Goal: Task Accomplishment & Management: Manage account settings

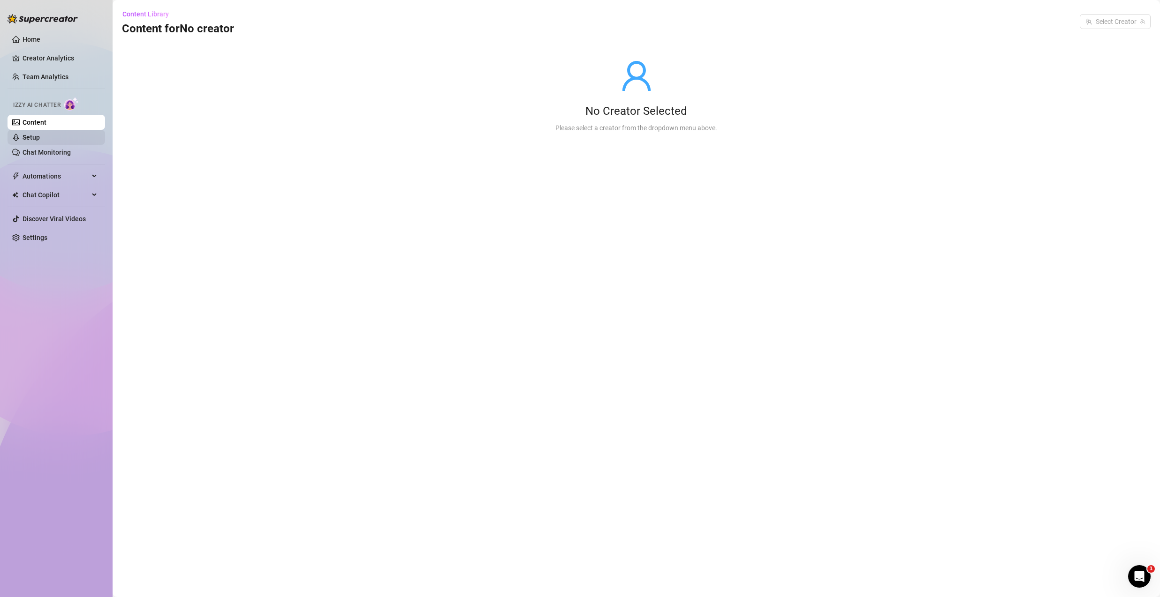
click at [40, 137] on link "Setup" at bounding box center [31, 138] width 17 height 8
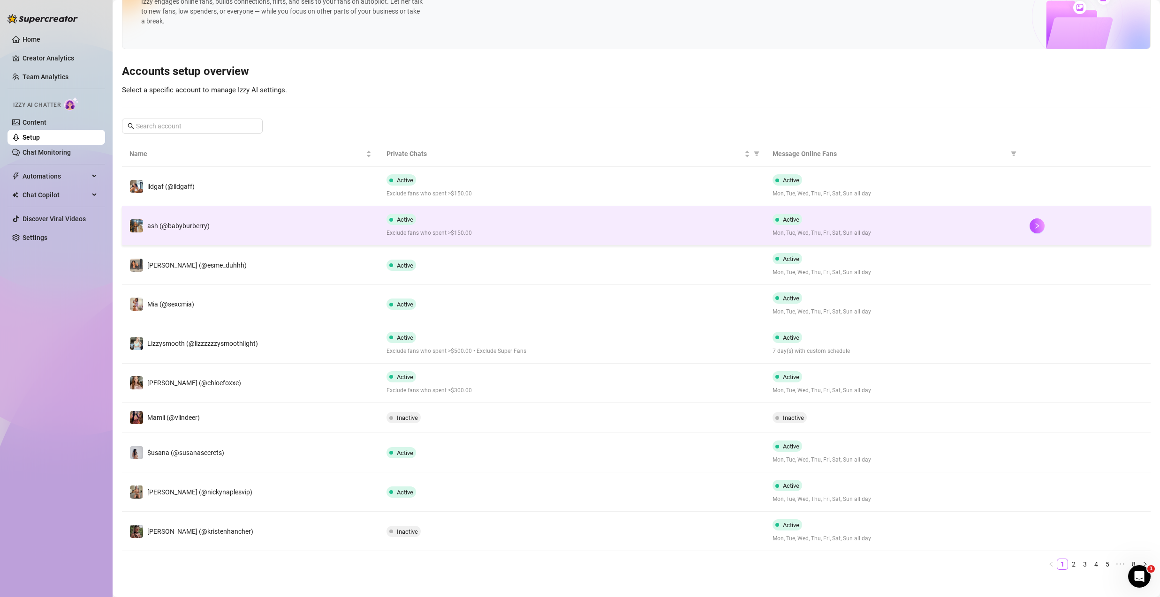
scroll to position [47, 0]
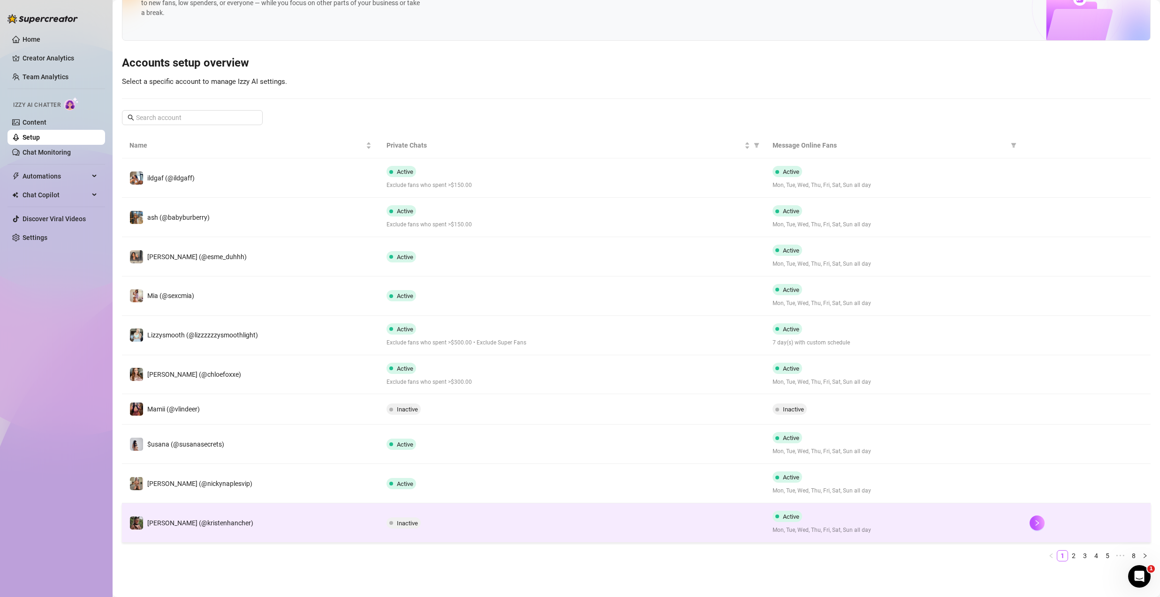
click at [344, 526] on td "[PERSON_NAME] (@kristenhancher)" at bounding box center [250, 523] width 257 height 39
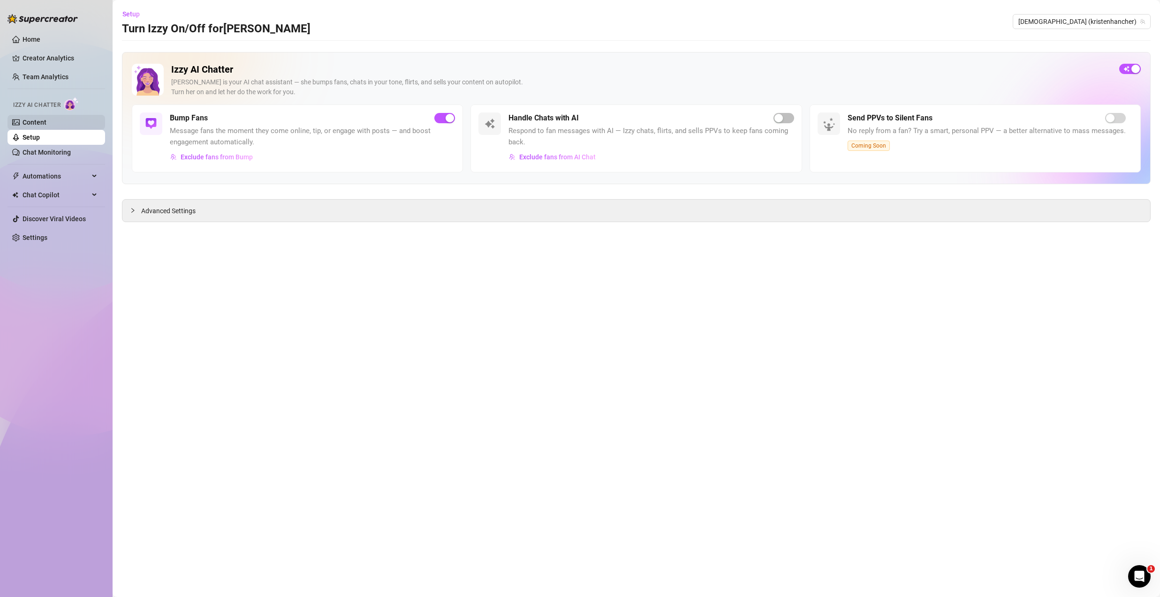
click at [39, 120] on link "Content" at bounding box center [35, 123] width 24 height 8
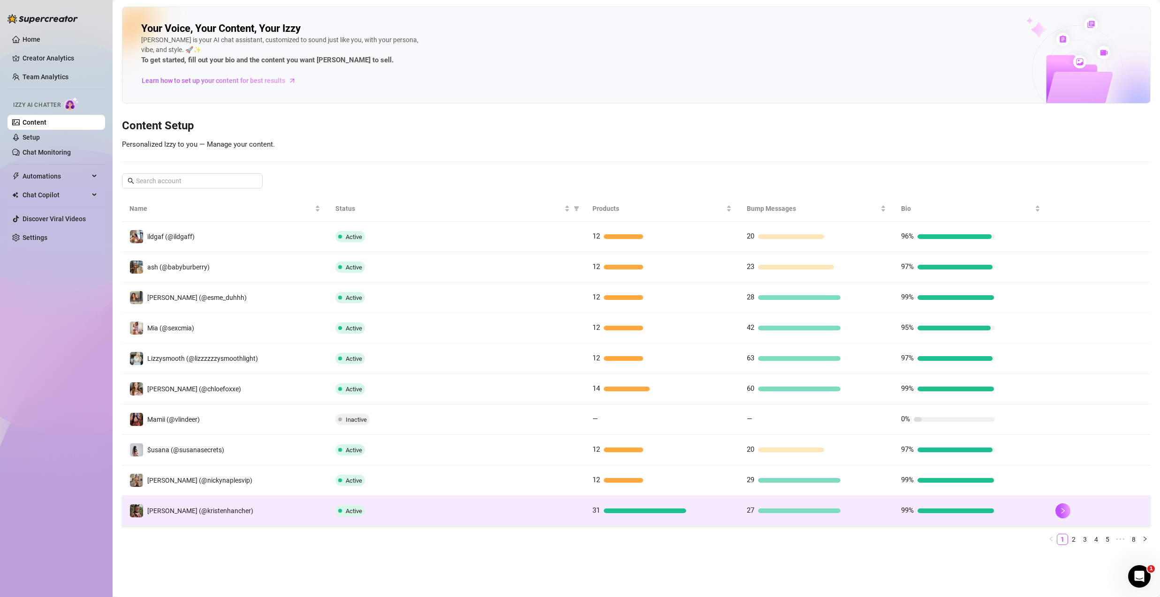
click at [260, 505] on td "[PERSON_NAME] (@kristenhancher)" at bounding box center [225, 511] width 206 height 30
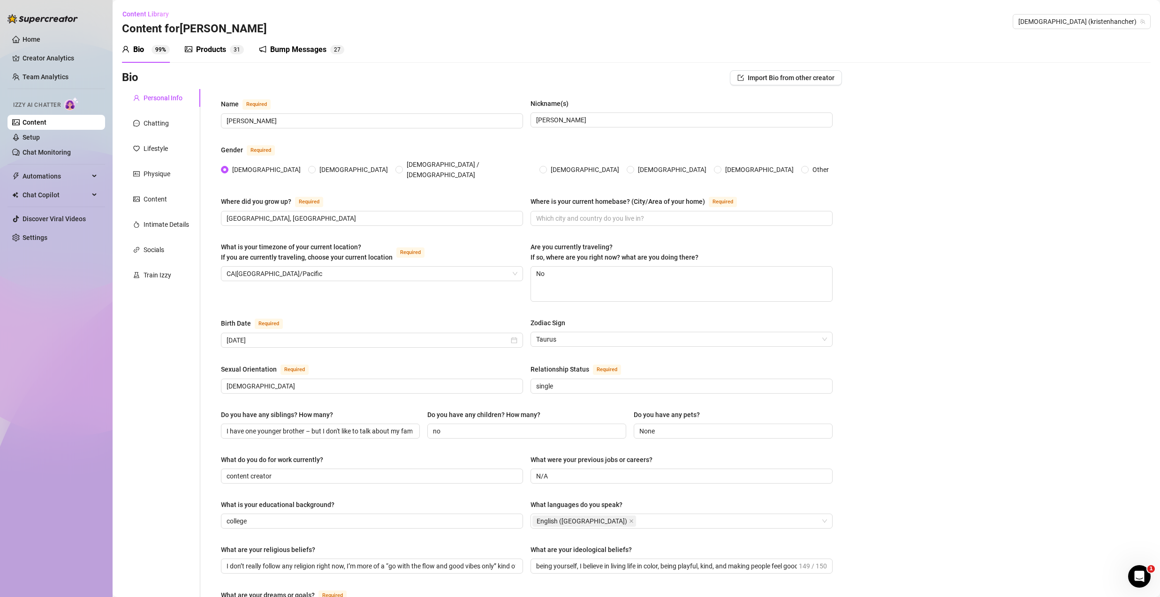
click at [219, 50] on div "Products" at bounding box center [211, 49] width 30 height 11
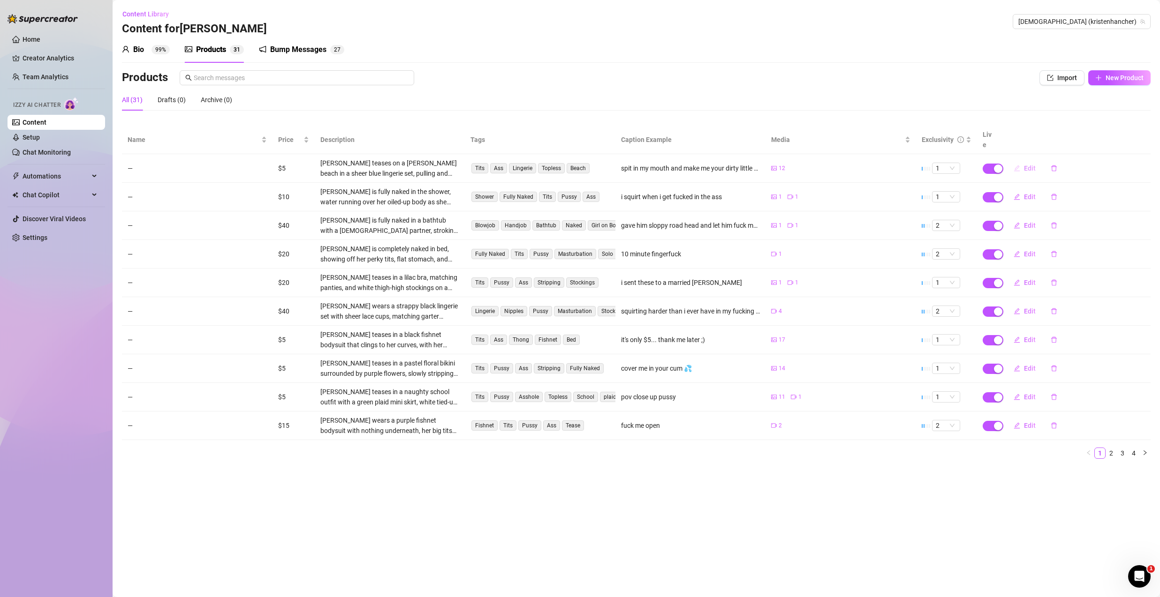
click at [1020, 161] on button "Edit" at bounding box center [1024, 168] width 37 height 15
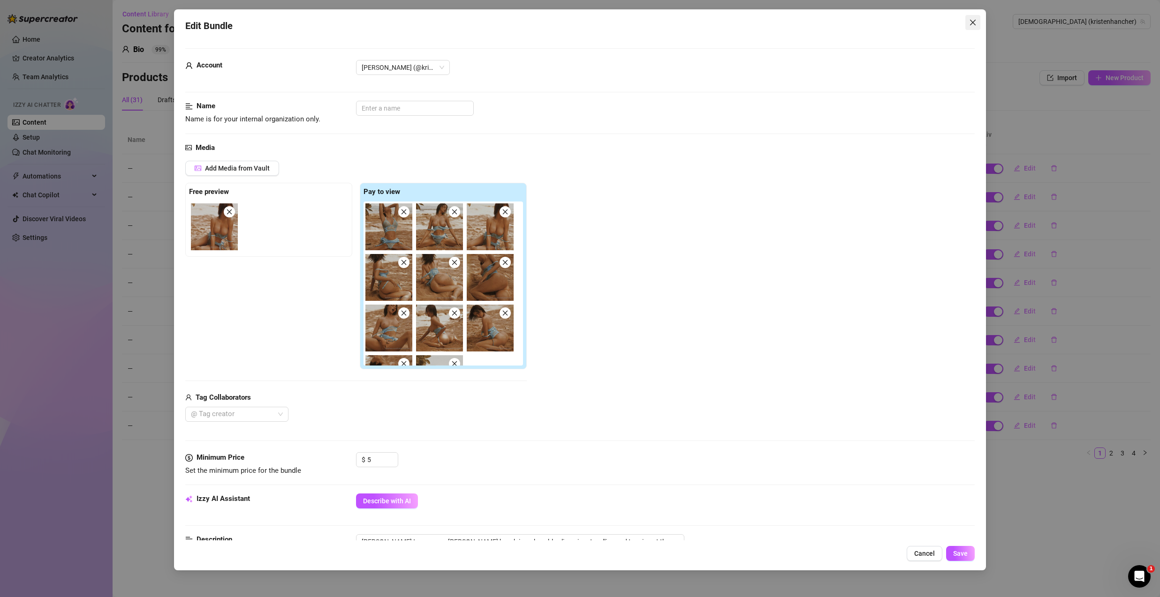
click at [972, 22] on icon "close" at bounding box center [973, 23] width 8 height 8
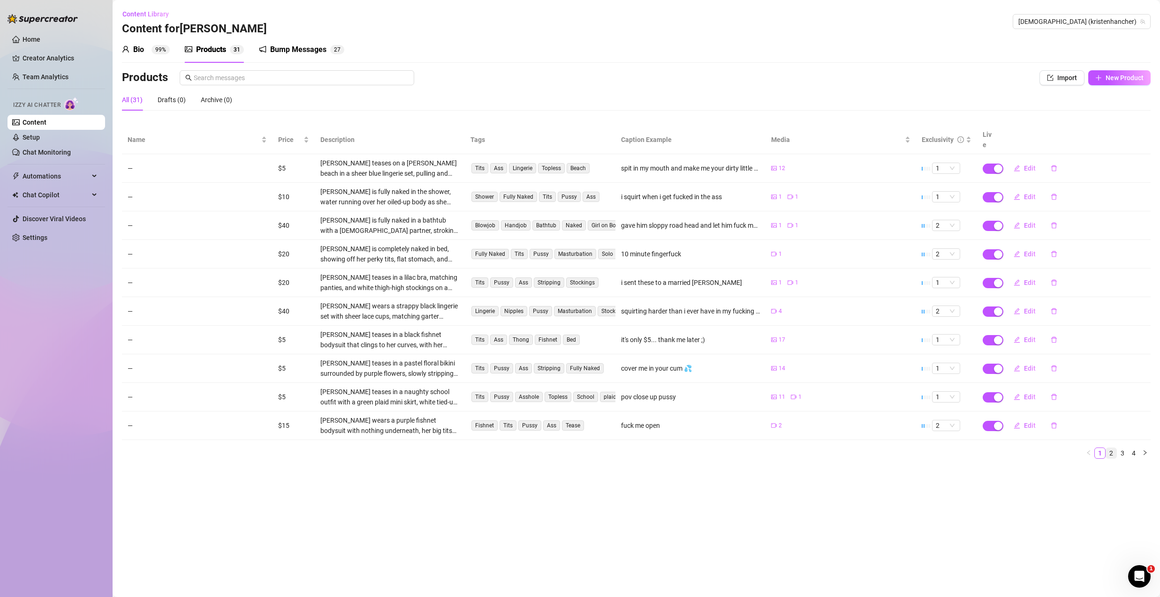
click at [1112, 448] on link "2" at bounding box center [1111, 453] width 10 height 10
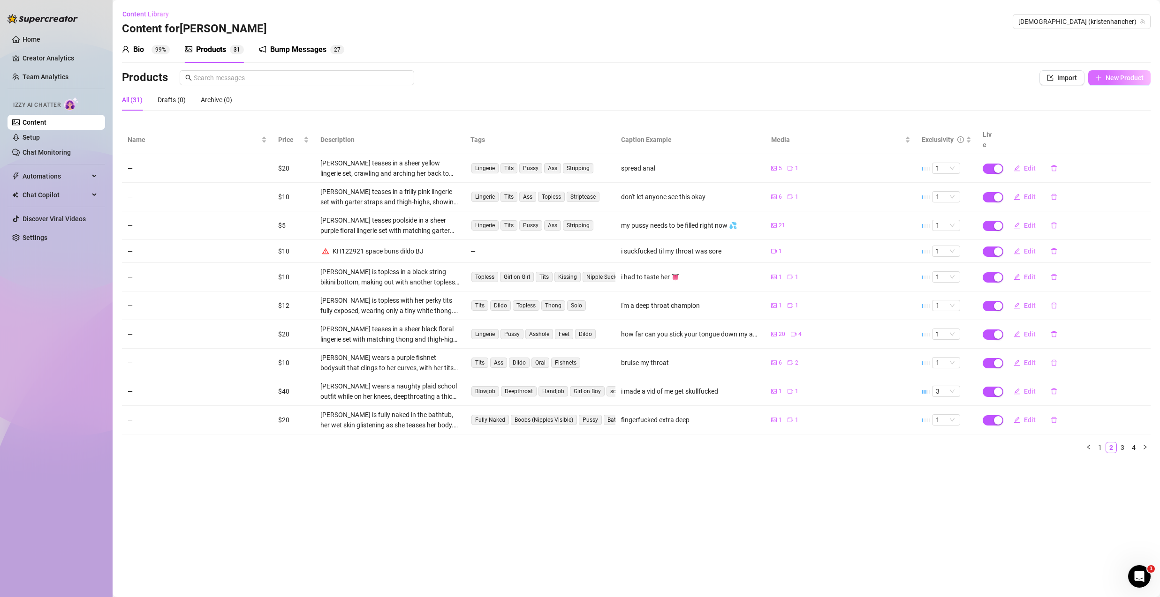
click at [1107, 82] on button "New Product" at bounding box center [1119, 77] width 62 height 15
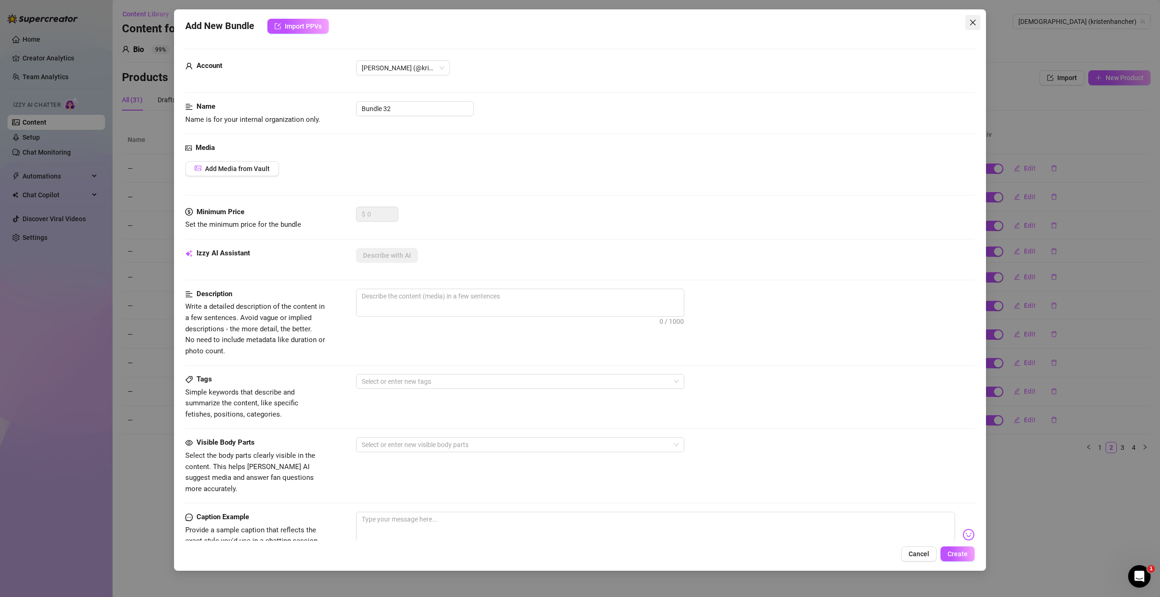
click at [975, 21] on icon "close" at bounding box center [973, 23] width 8 height 8
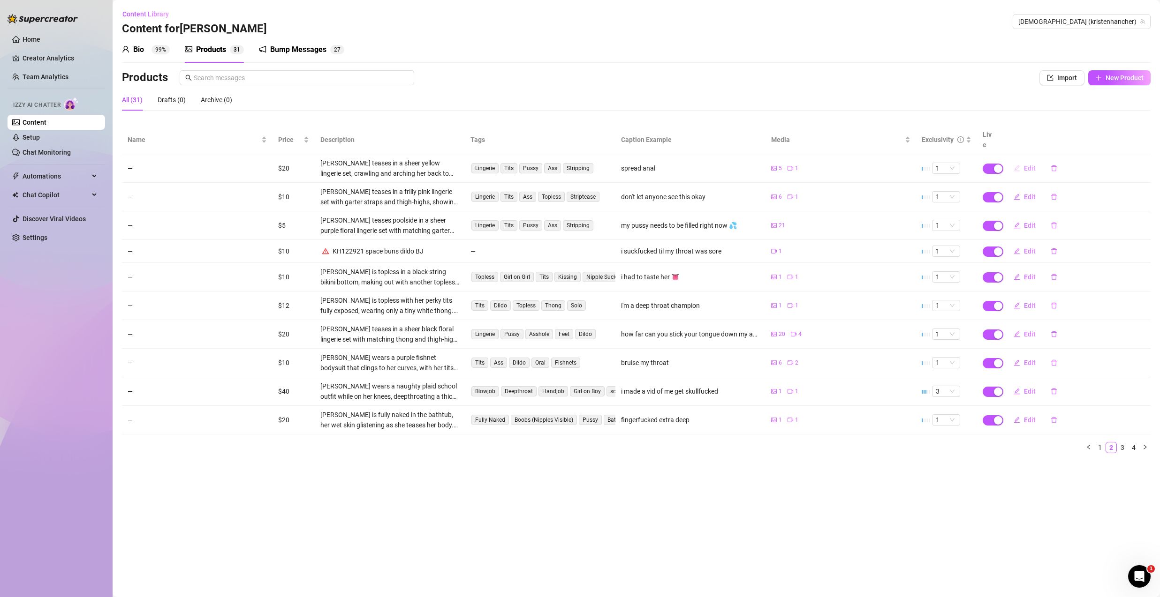
click at [1021, 161] on button "Edit" at bounding box center [1024, 168] width 37 height 15
type textarea "spread anal"
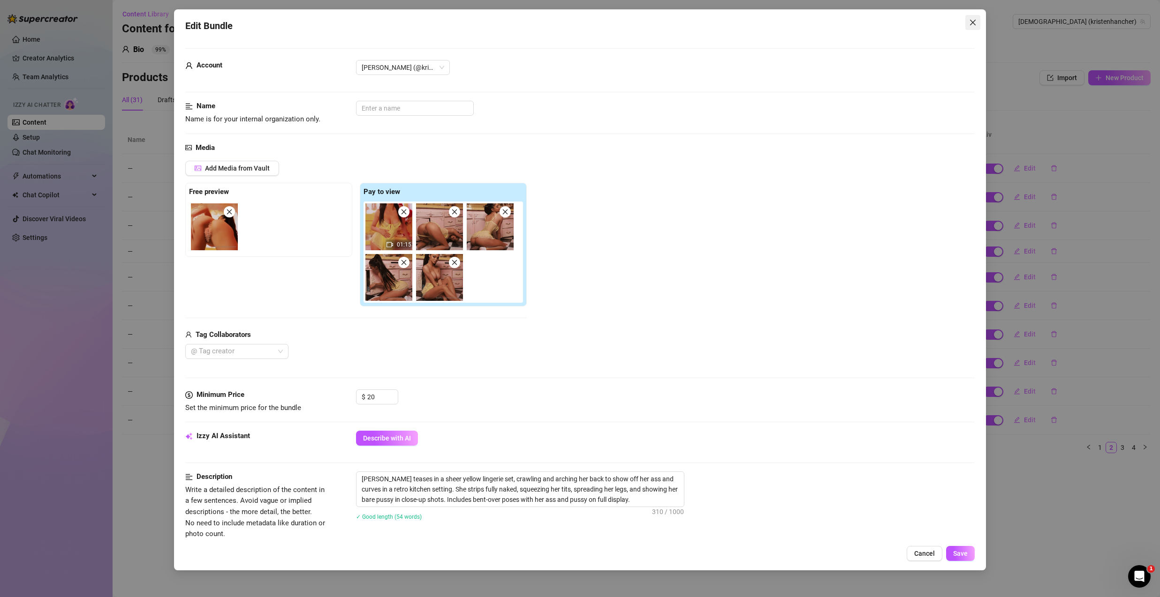
click at [975, 17] on button "Close" at bounding box center [972, 22] width 15 height 15
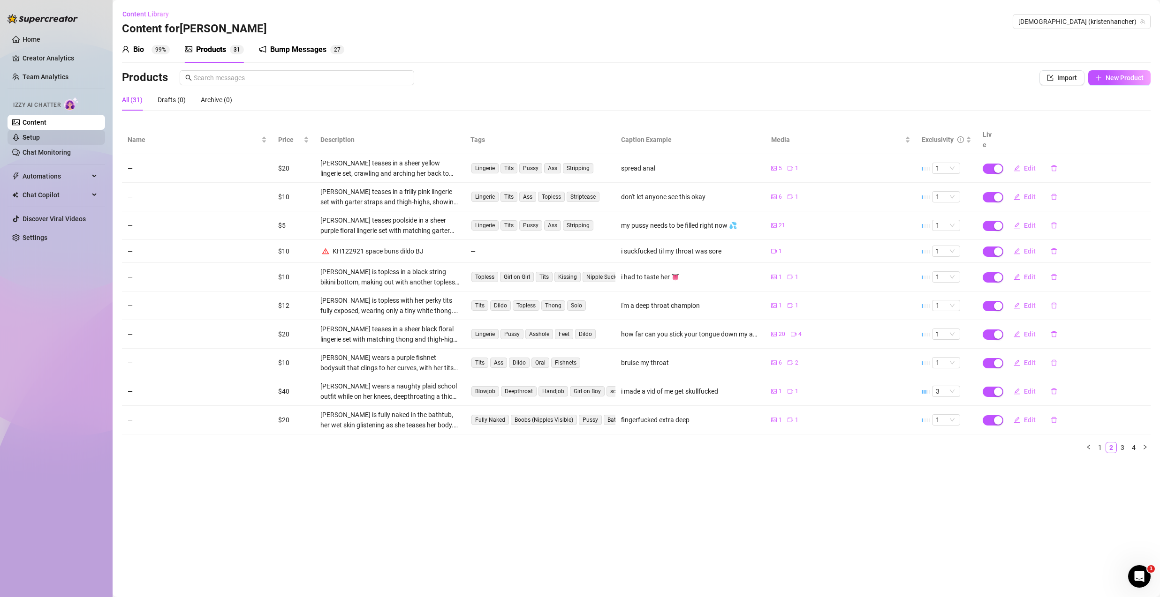
click at [40, 137] on link "Setup" at bounding box center [31, 138] width 17 height 8
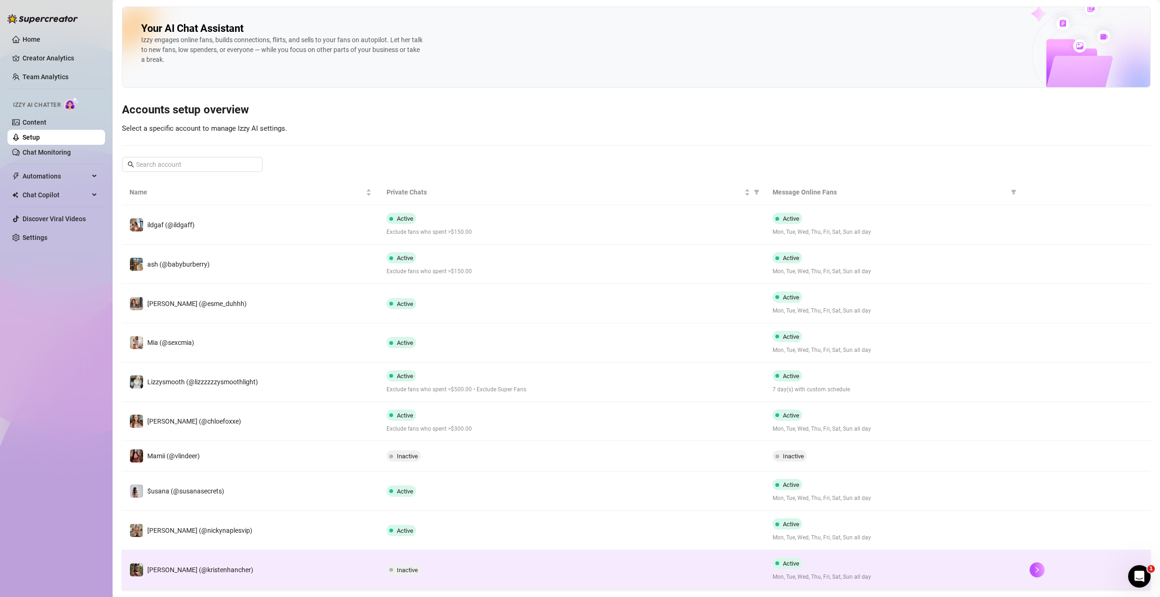
click at [251, 566] on td "[PERSON_NAME] (@kristenhancher)" at bounding box center [250, 570] width 257 height 39
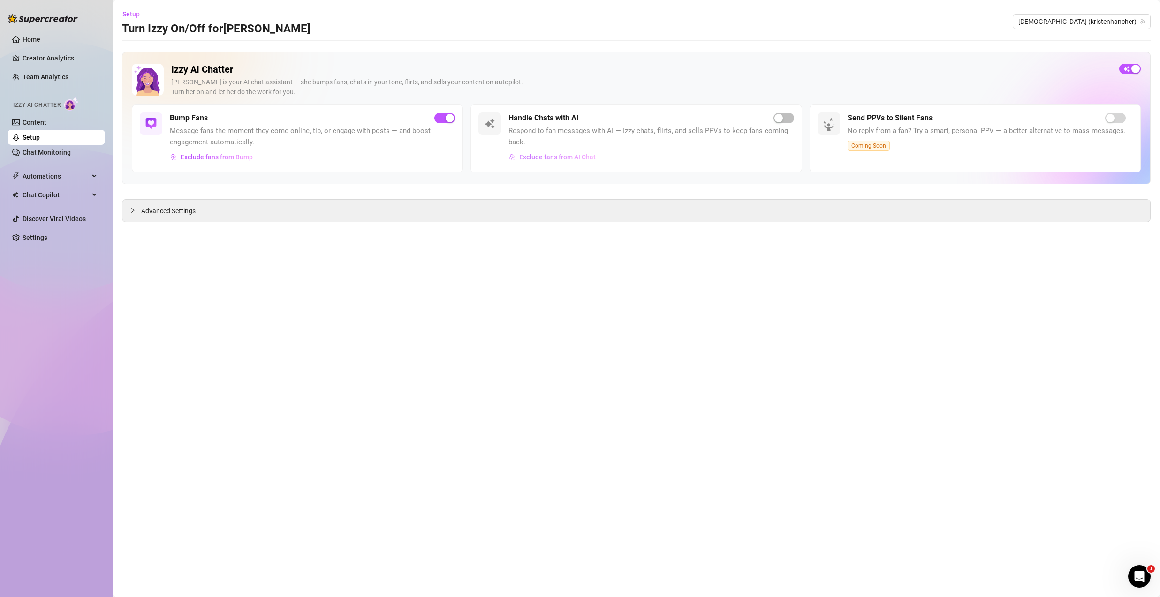
click at [586, 157] on span "Exclude fans from AI Chat" at bounding box center [557, 157] width 76 height 8
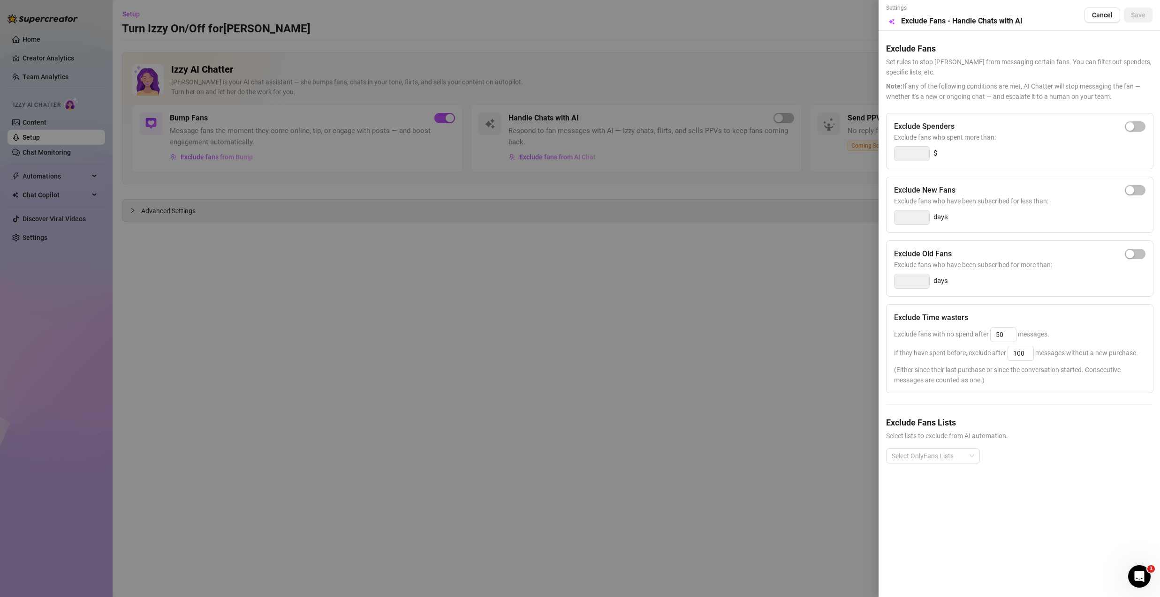
click at [620, 157] on div at bounding box center [580, 298] width 1160 height 597
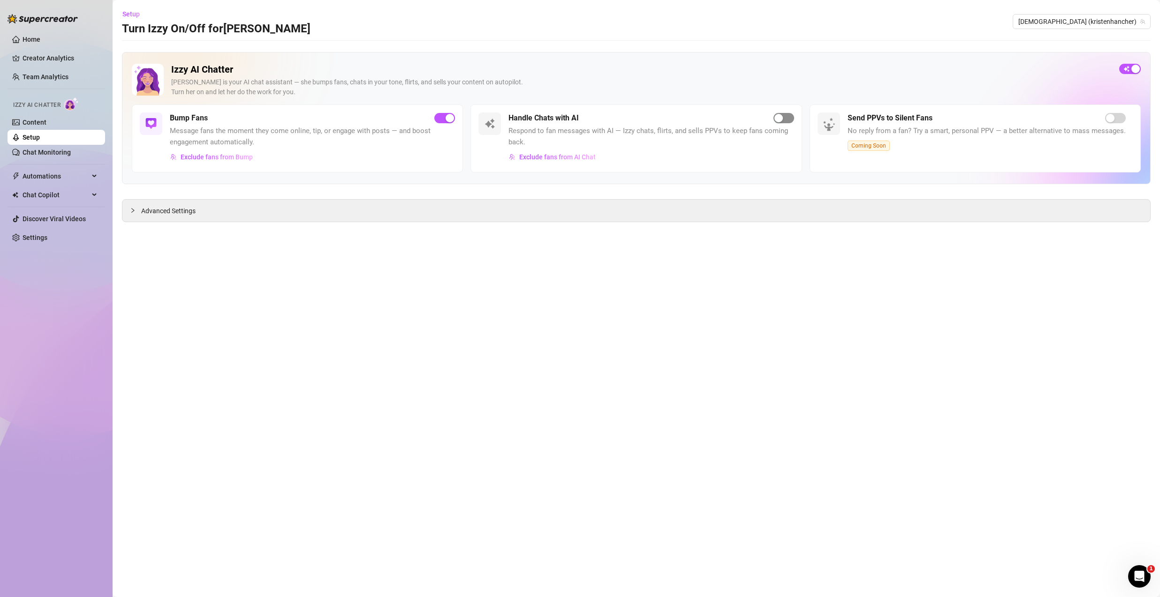
click at [777, 120] on div "button" at bounding box center [778, 118] width 8 height 8
click at [782, 120] on span "button" at bounding box center [783, 118] width 21 height 10
click at [42, 125] on link "Content" at bounding box center [35, 123] width 24 height 8
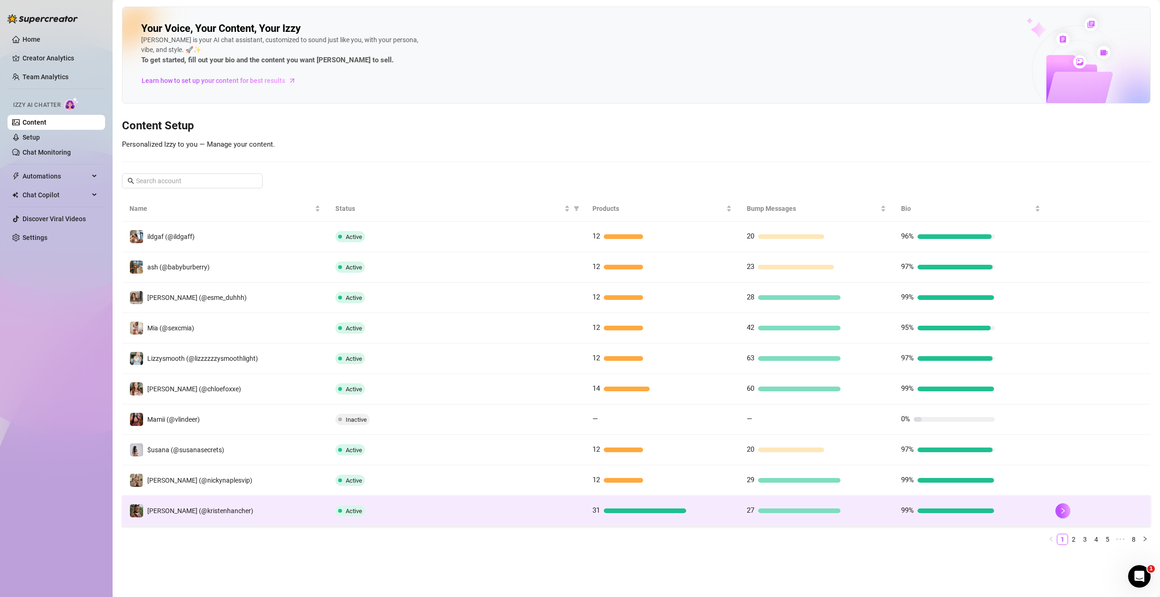
click at [251, 512] on td "[PERSON_NAME] (@kristenhancher)" at bounding box center [225, 511] width 206 height 30
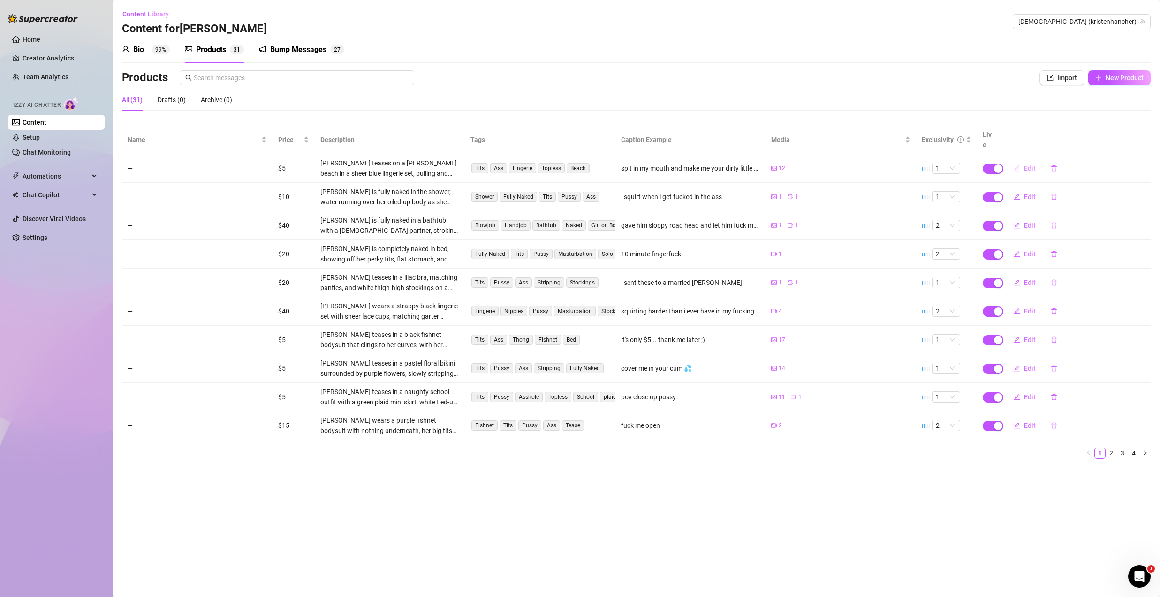
click at [1027, 165] on span "Edit" at bounding box center [1030, 169] width 12 height 8
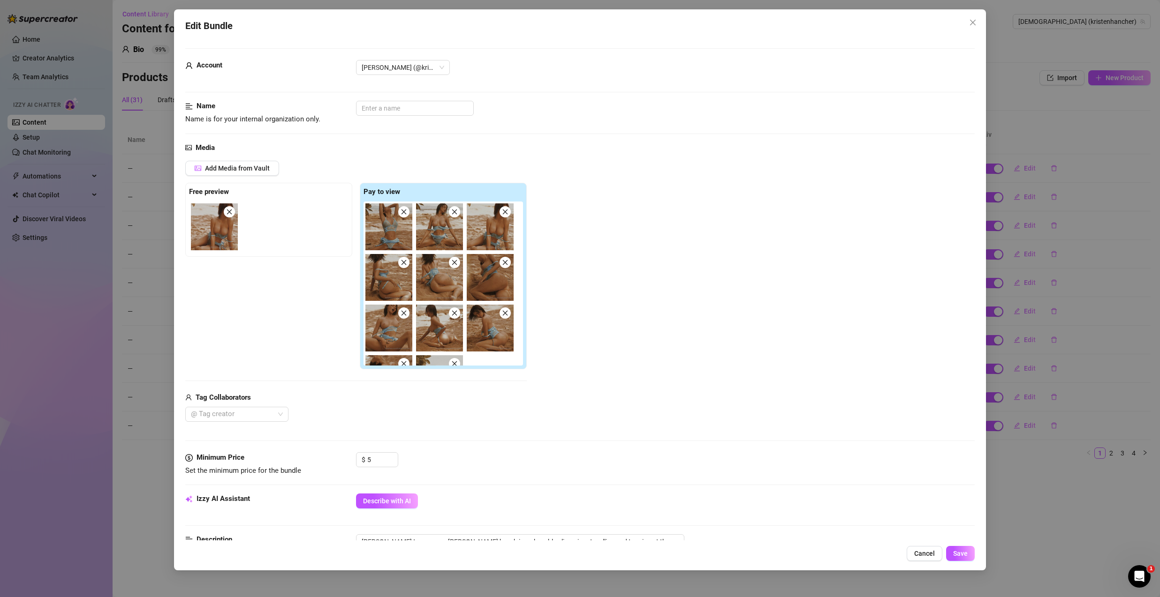
click at [1028, 158] on div "Edit Bundle Account [PERSON_NAME] (@kristenhancher) Name Name is for your inter…" at bounding box center [580, 298] width 1160 height 597
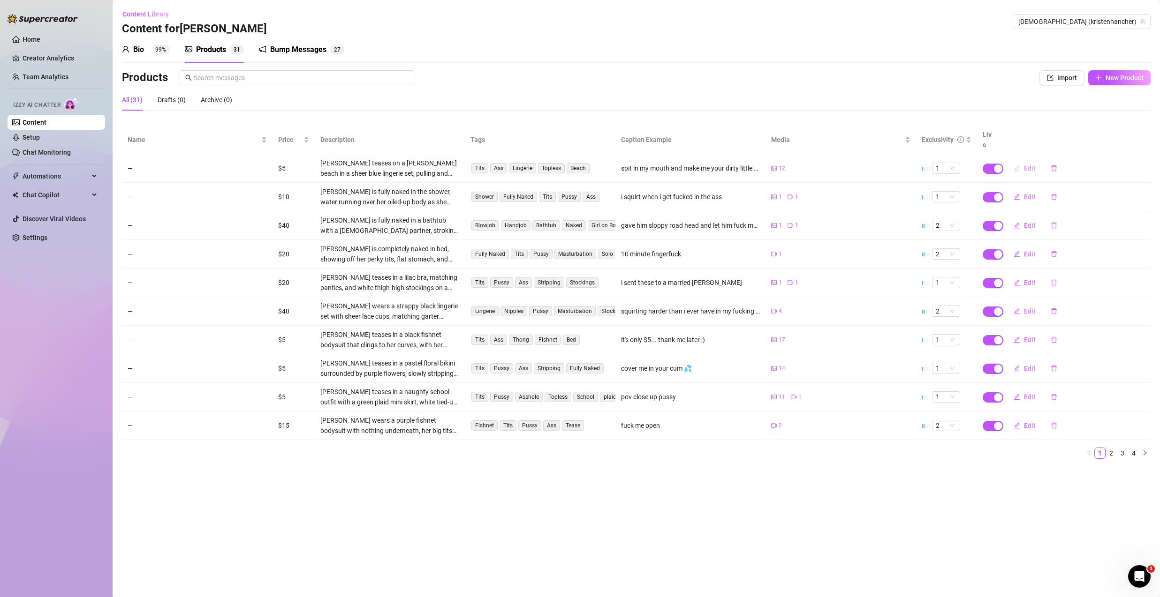
click at [1026, 165] on span "Edit" at bounding box center [1030, 169] width 12 height 8
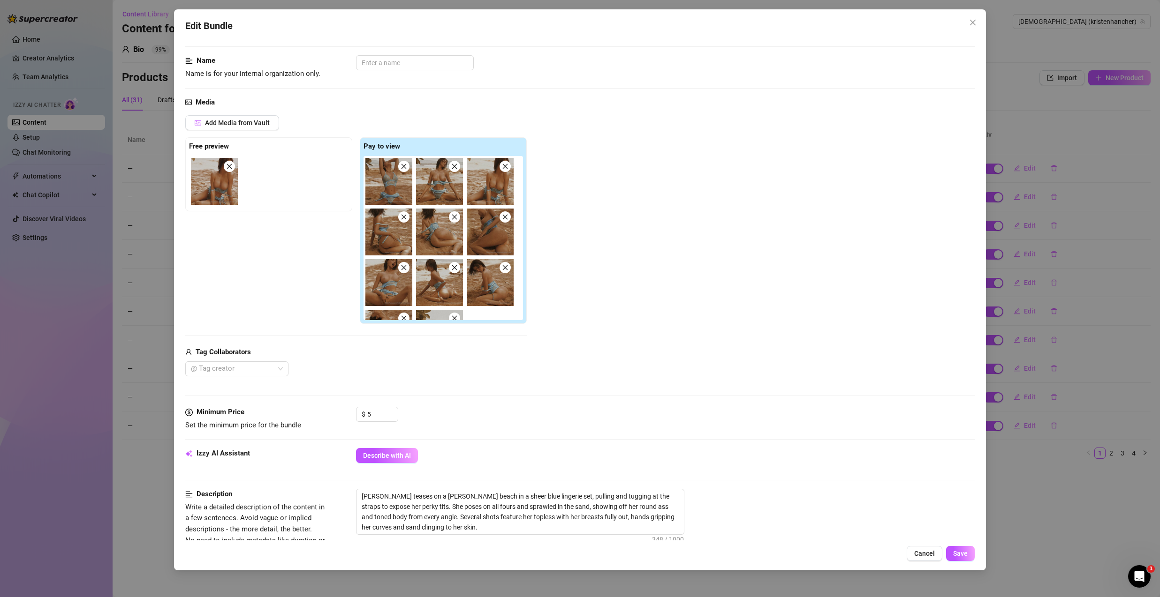
scroll to position [400, 0]
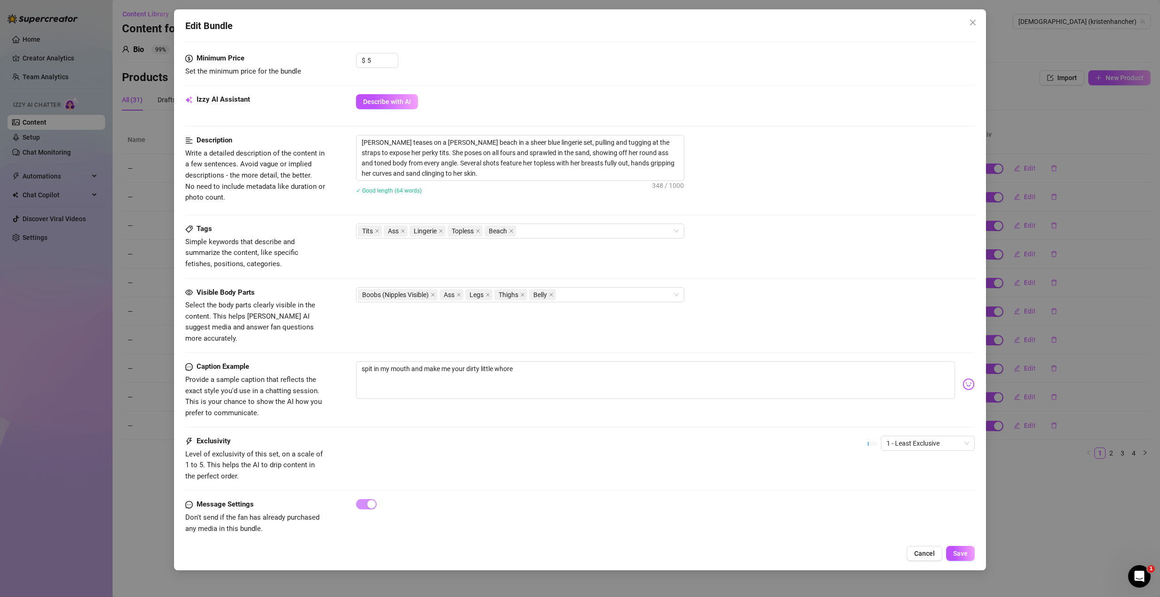
click at [924, 557] on span "Cancel" at bounding box center [924, 554] width 21 height 8
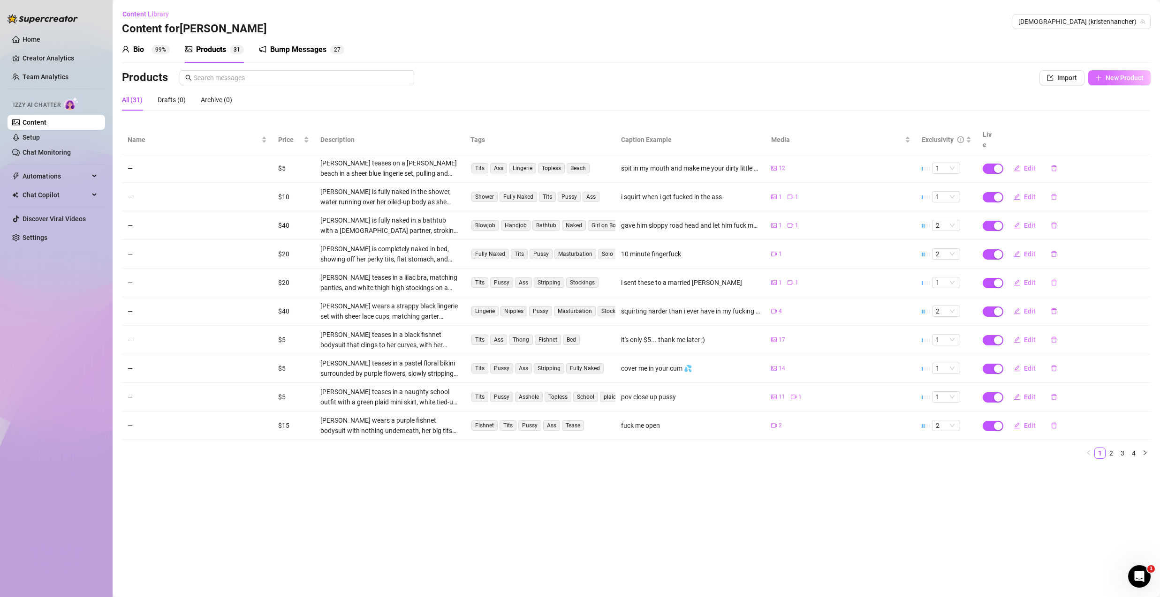
click at [1128, 81] on span "New Product" at bounding box center [1124, 78] width 38 height 8
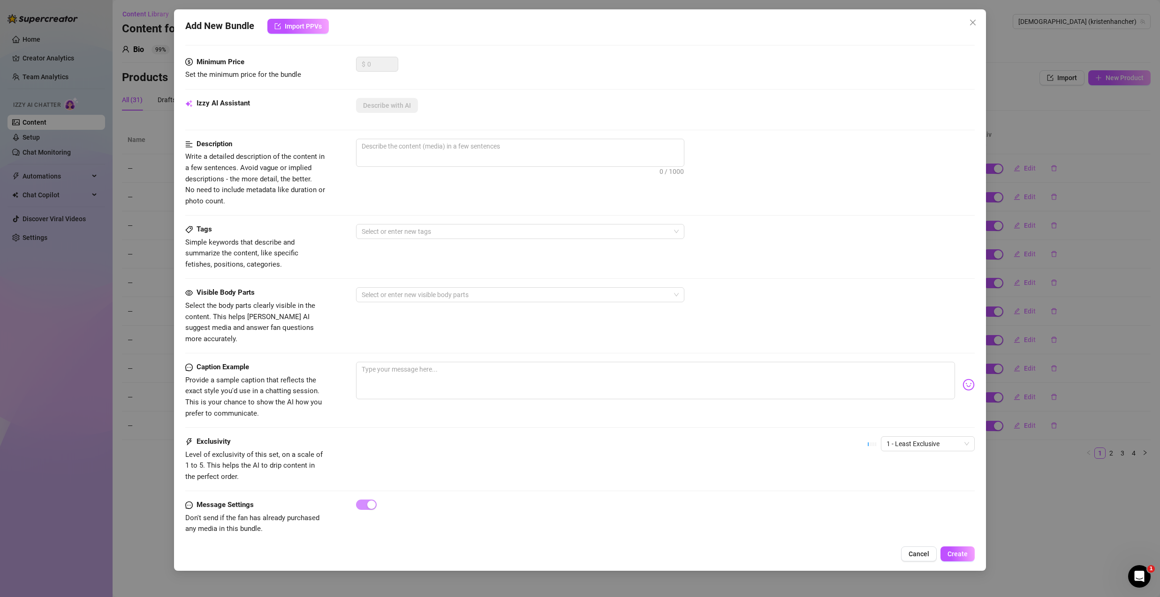
scroll to position [0, 0]
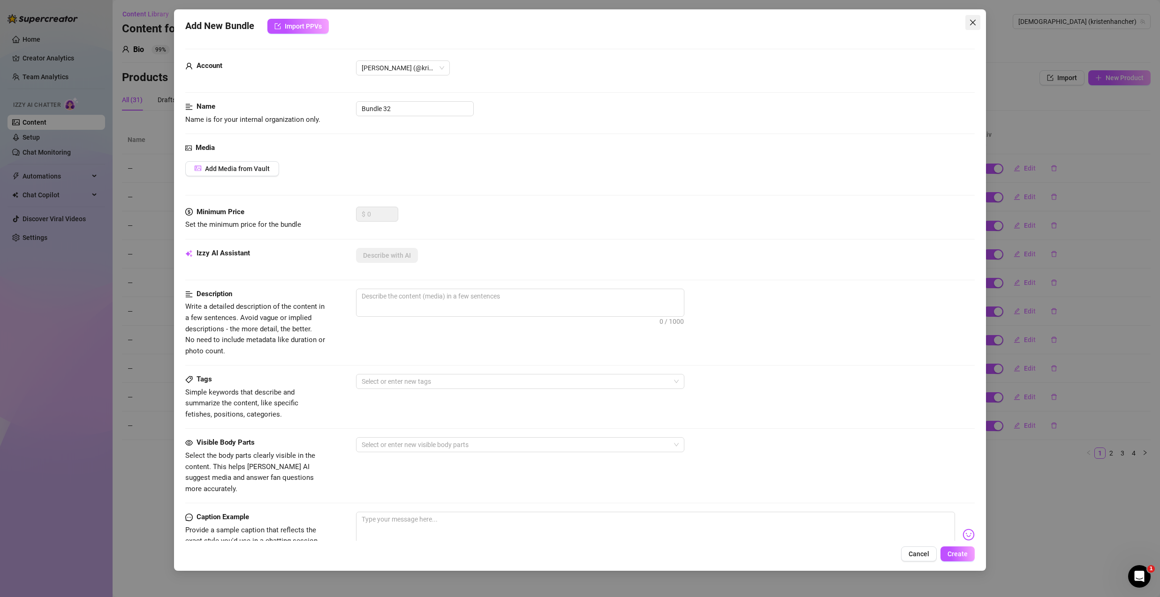
click at [967, 21] on span "Close" at bounding box center [972, 23] width 15 height 8
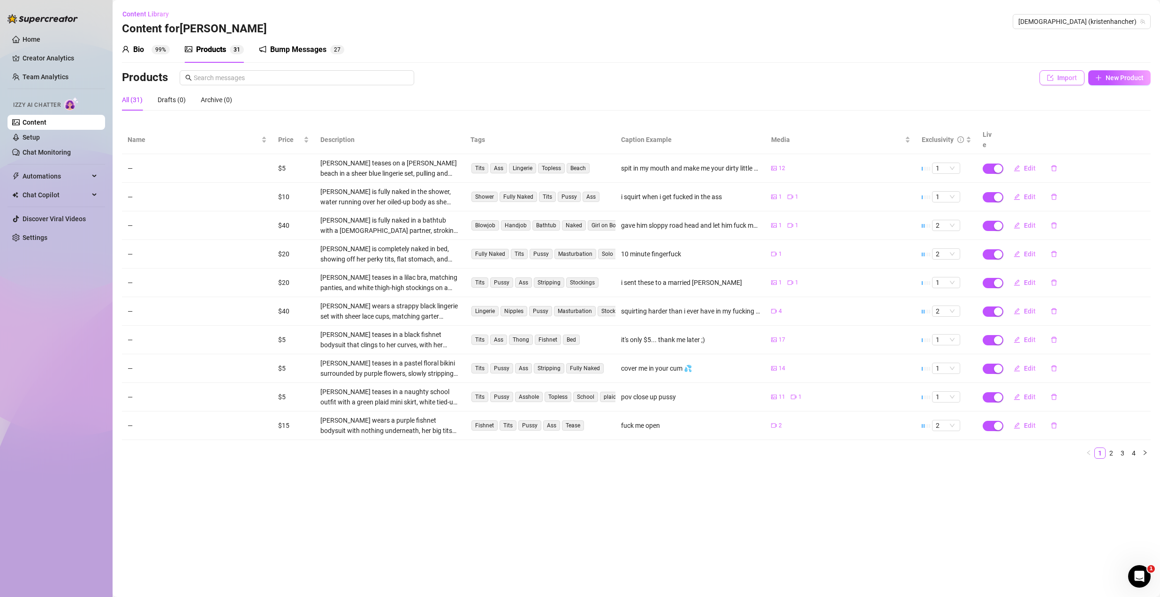
click at [1072, 79] on span "Import" at bounding box center [1067, 78] width 20 height 8
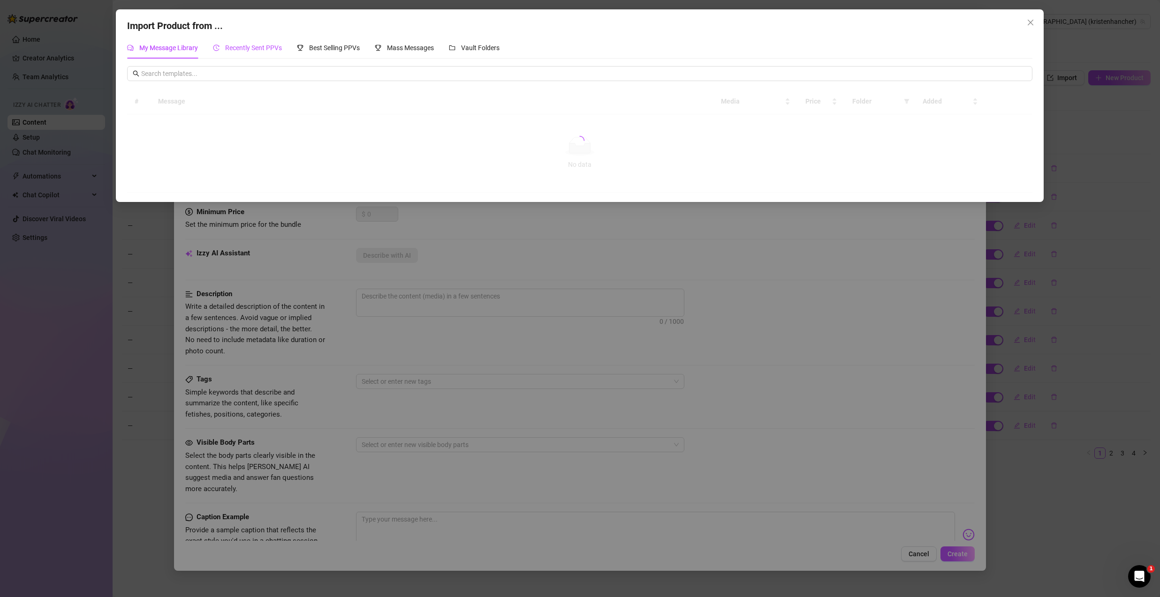
click at [265, 49] on span "Recently Sent PPVs" at bounding box center [253, 48] width 57 height 8
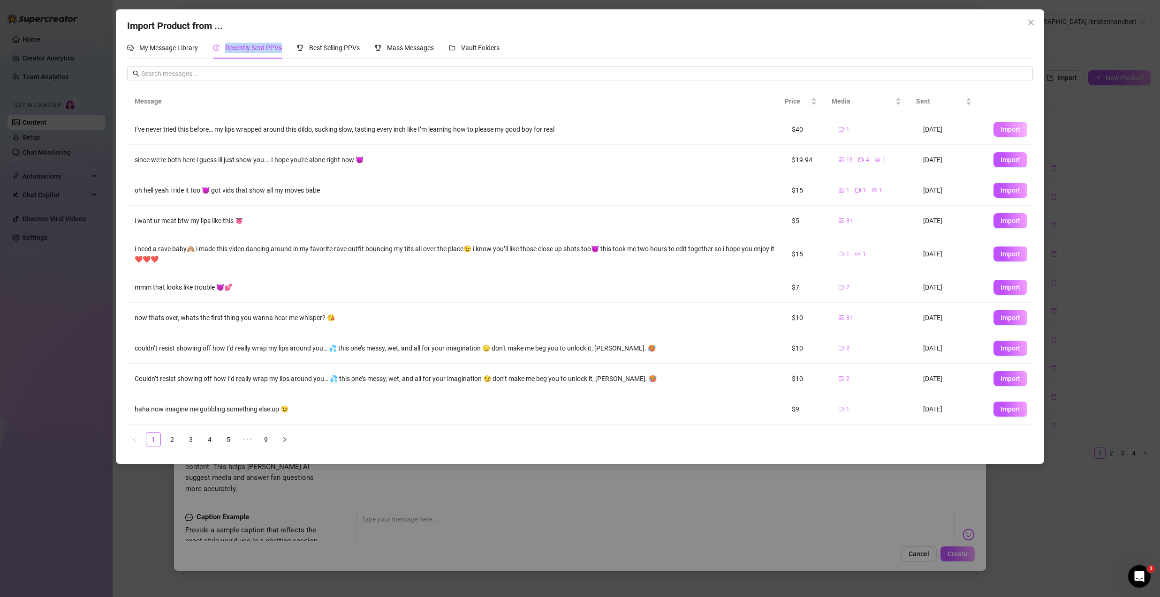
click at [1005, 129] on span "Import" at bounding box center [1010, 130] width 20 height 8
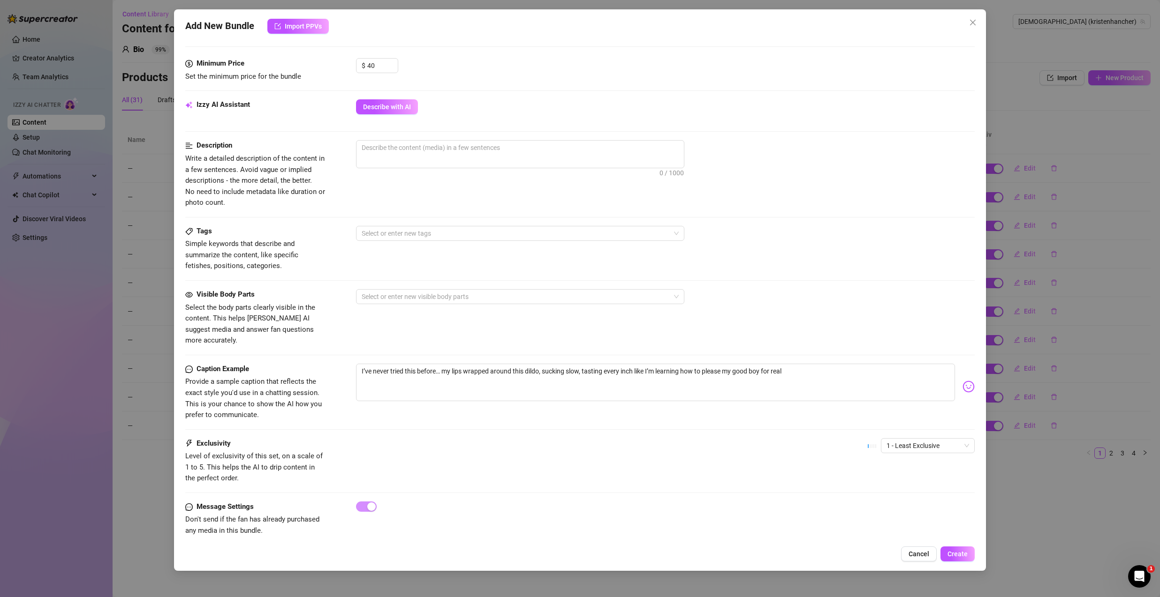
scroll to position [279, 0]
click at [973, 21] on icon "close" at bounding box center [973, 23] width 8 height 8
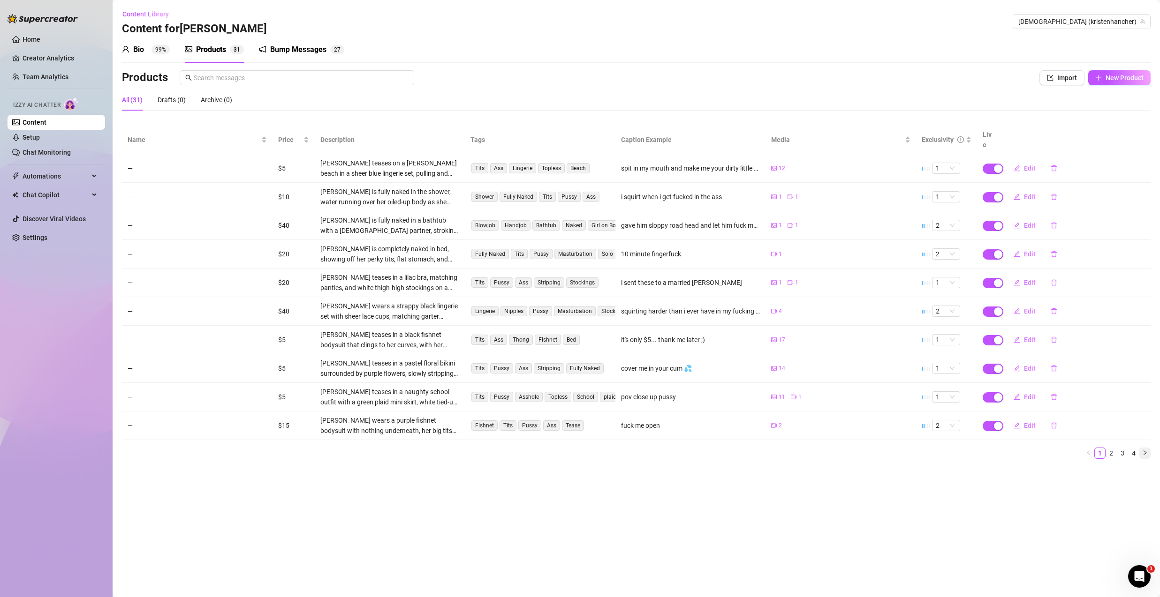
click at [1145, 451] on icon "right" at bounding box center [1144, 453] width 3 height 5
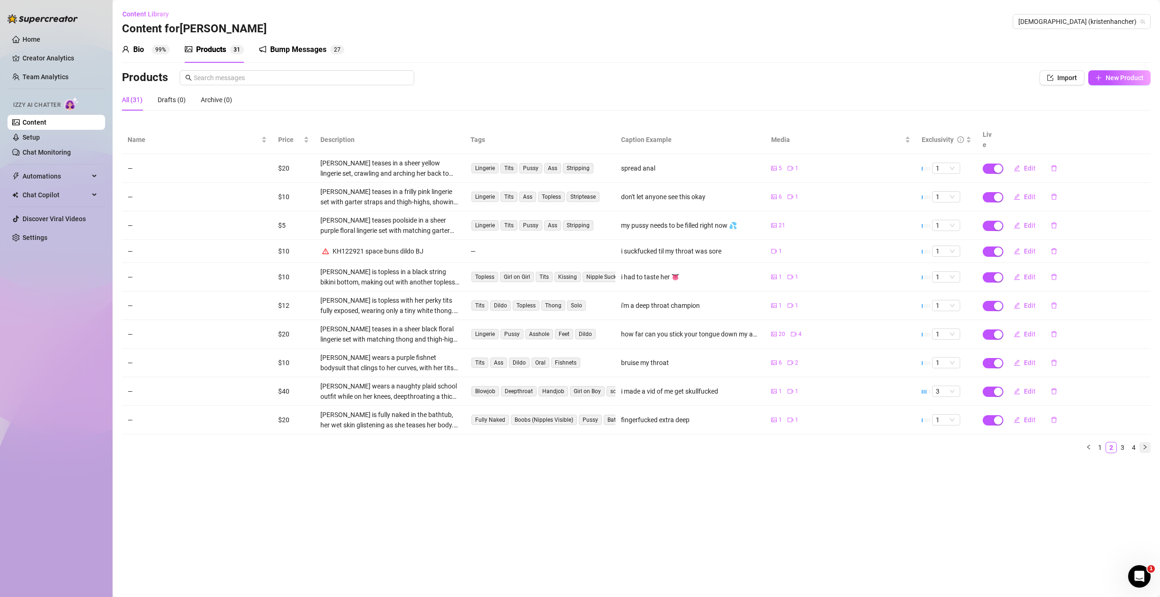
click at [1146, 442] on button "button" at bounding box center [1144, 447] width 11 height 11
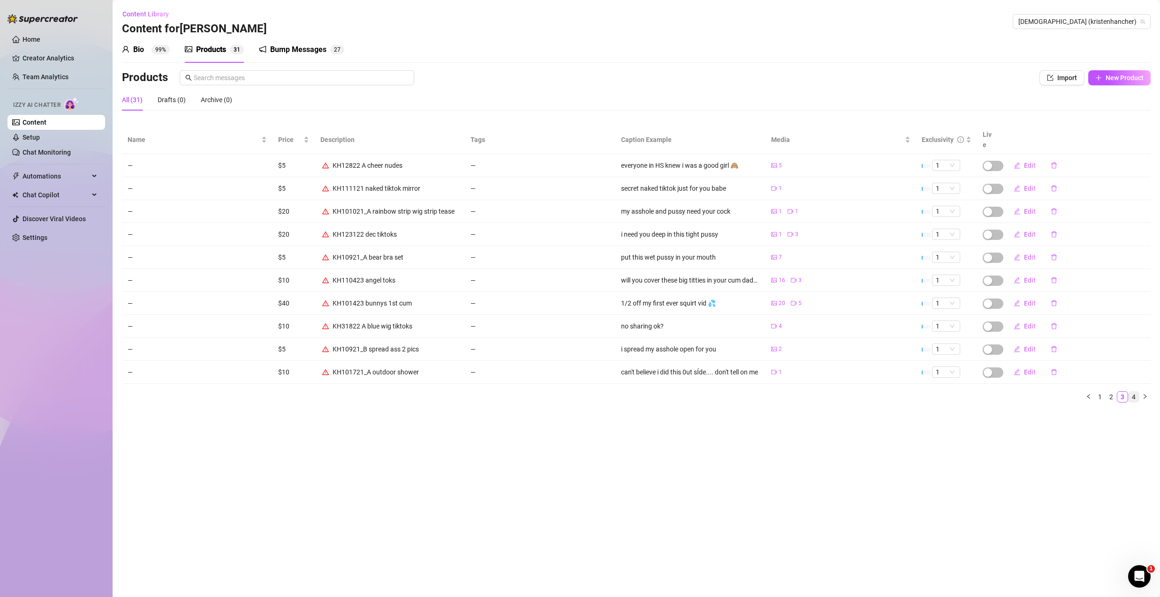
click at [1135, 392] on link "4" at bounding box center [1133, 397] width 10 height 10
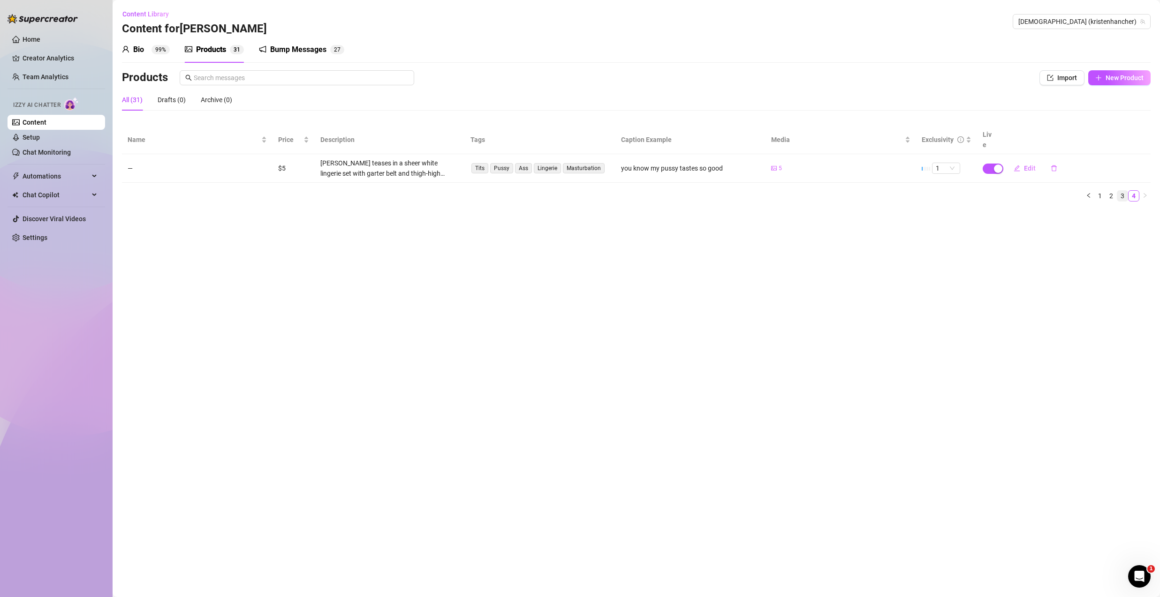
click at [1121, 191] on link "3" at bounding box center [1122, 196] width 10 height 10
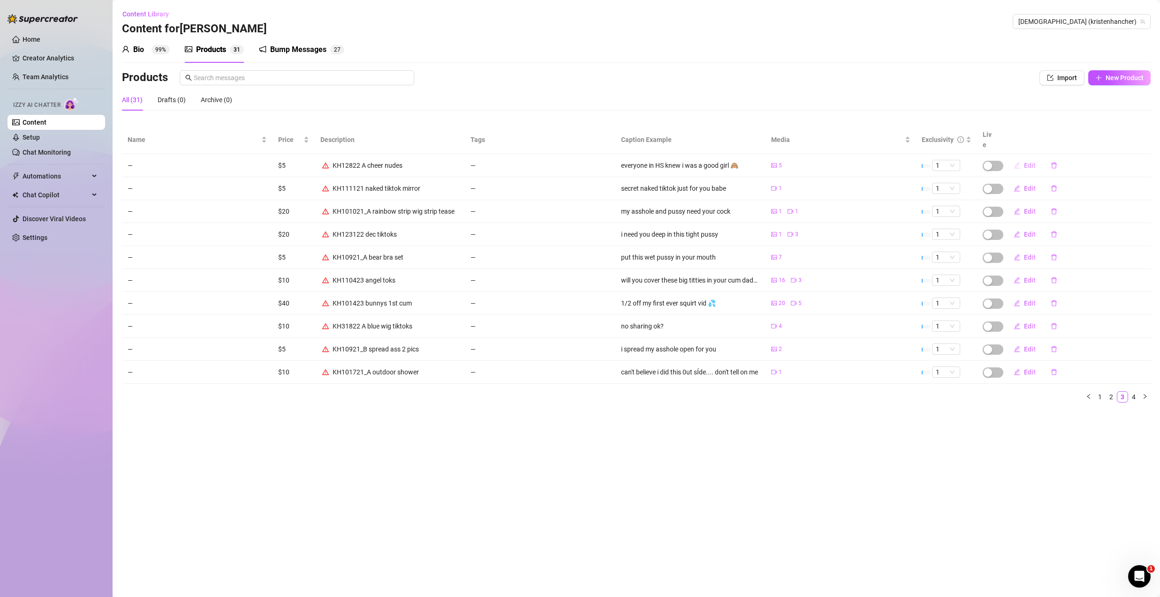
click at [1023, 158] on button "Edit" at bounding box center [1024, 165] width 37 height 15
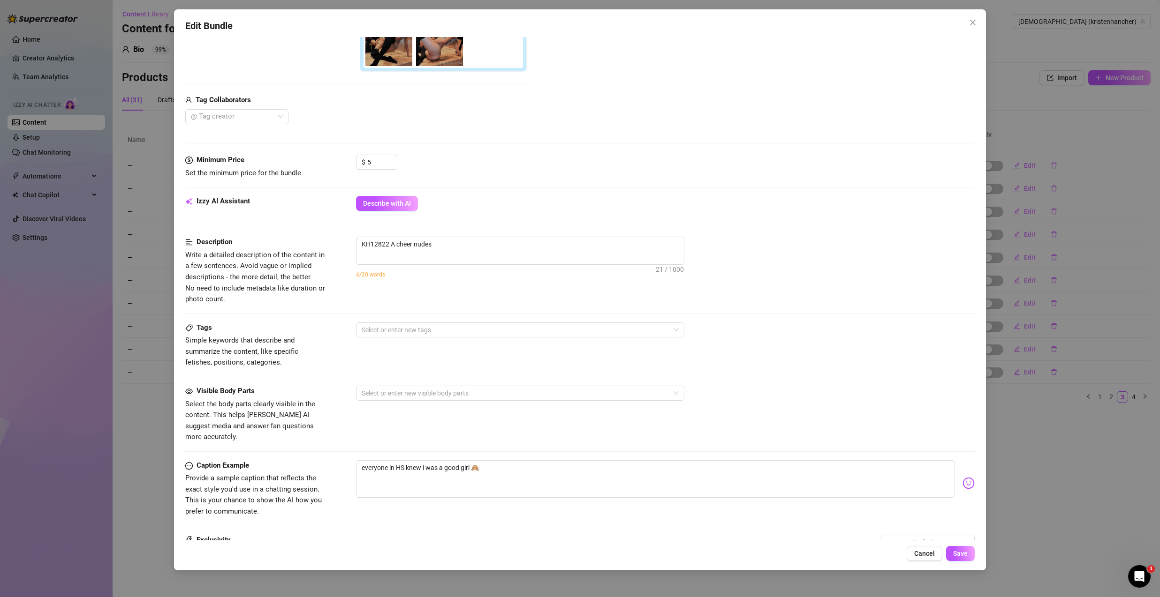
scroll to position [27, 0]
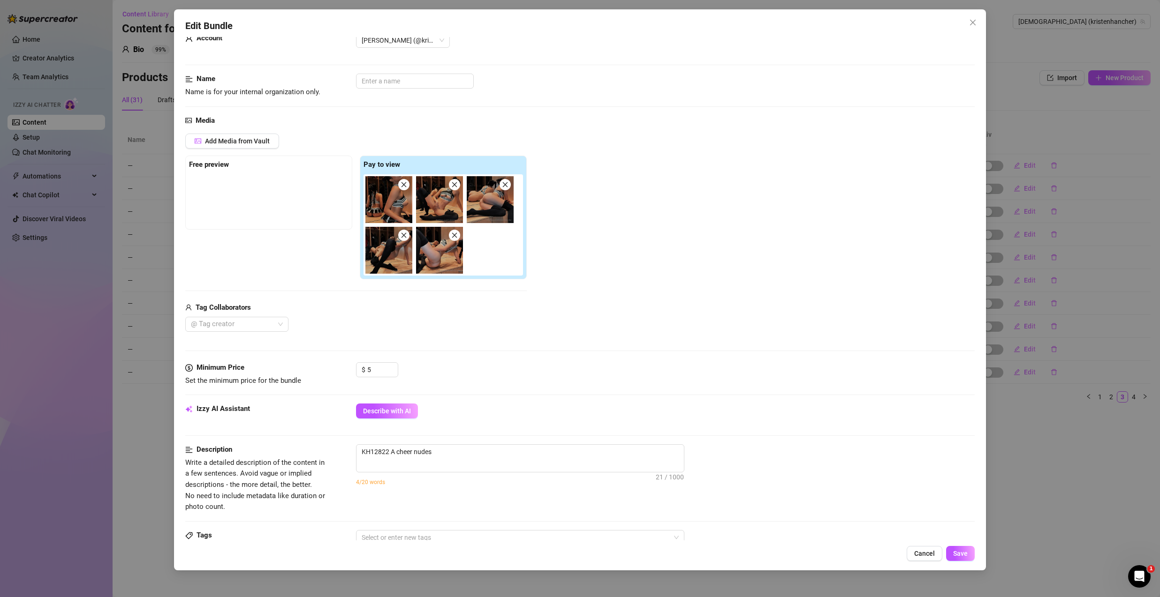
click at [975, 14] on div "Edit Bundle Account [PERSON_NAME] (@kristenhancher) Name Name is for your inter…" at bounding box center [580, 289] width 812 height 561
click at [975, 18] on button "Close" at bounding box center [972, 22] width 15 height 15
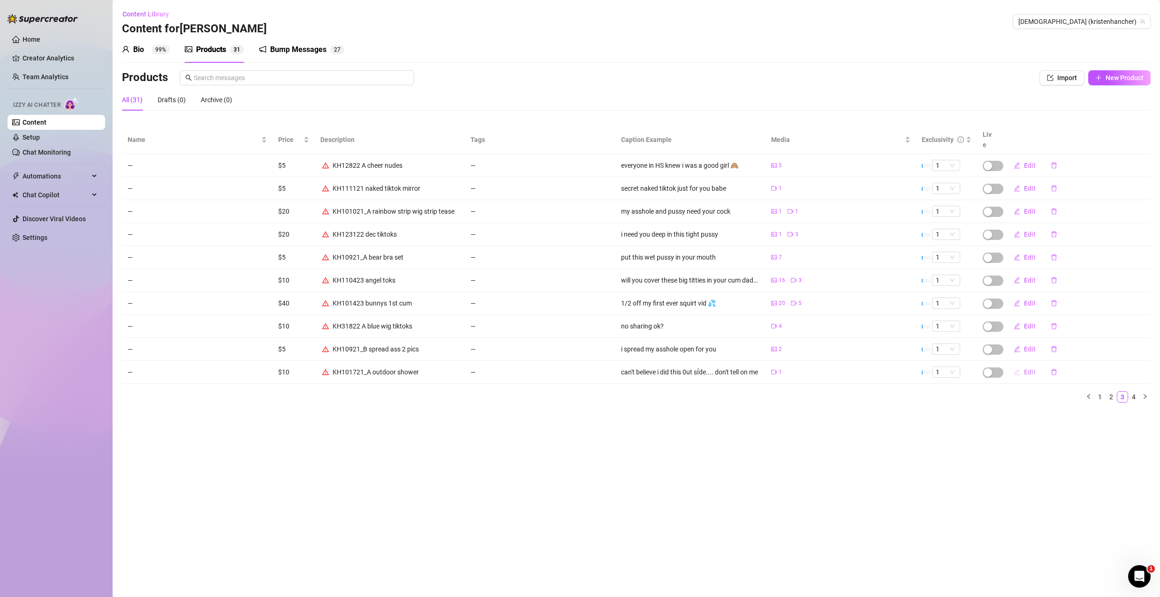
click at [1026, 369] on span "Edit" at bounding box center [1030, 373] width 12 height 8
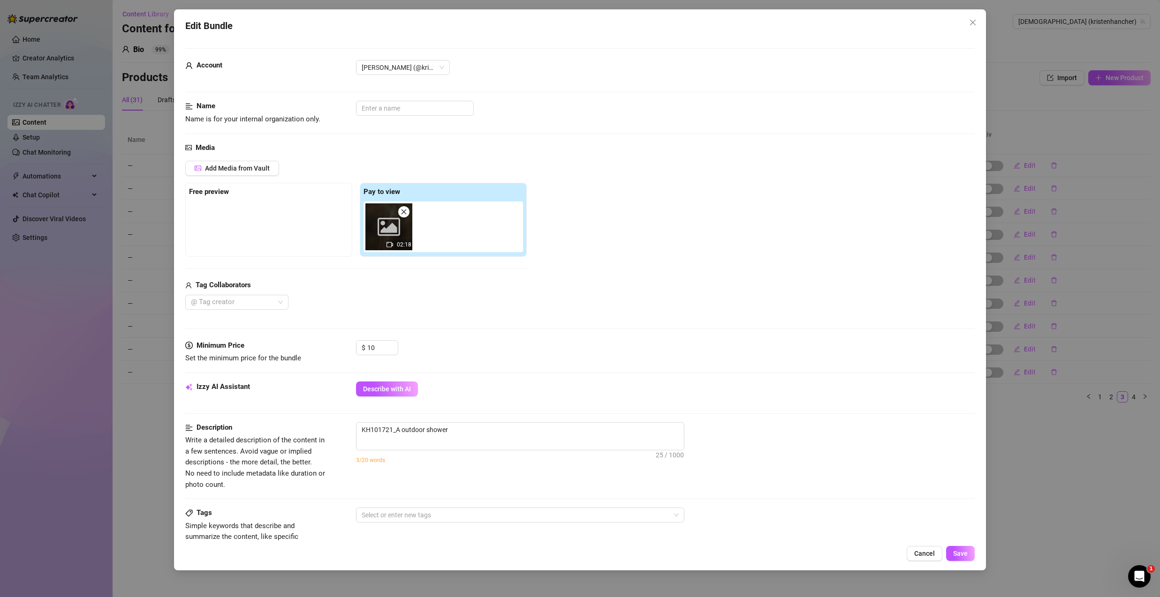
scroll to position [16, 0]
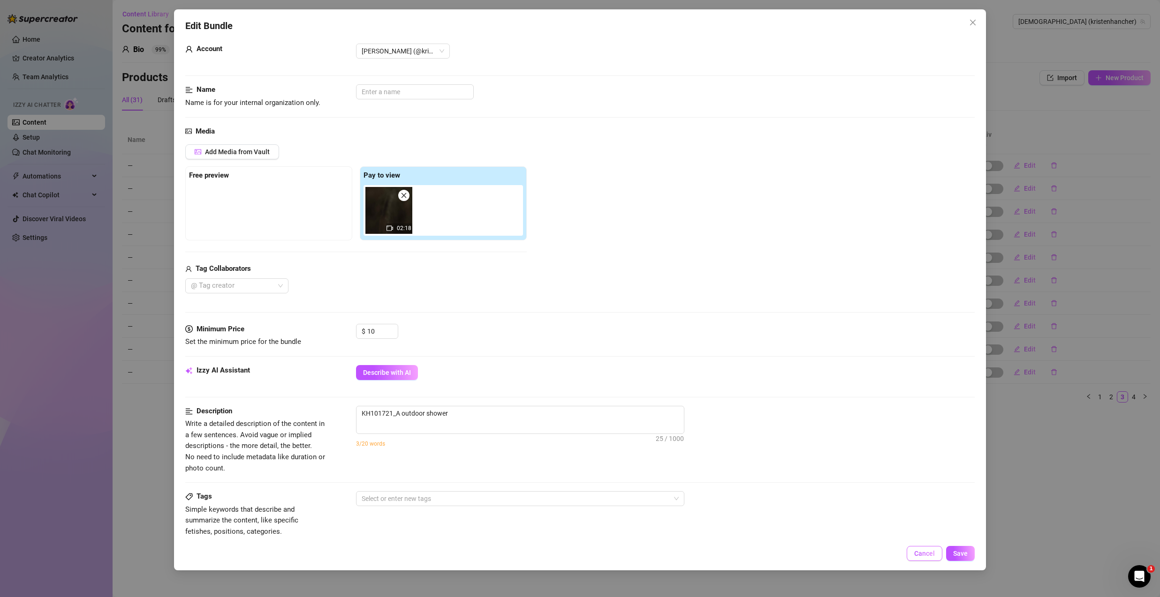
click at [933, 556] on span "Cancel" at bounding box center [924, 554] width 21 height 8
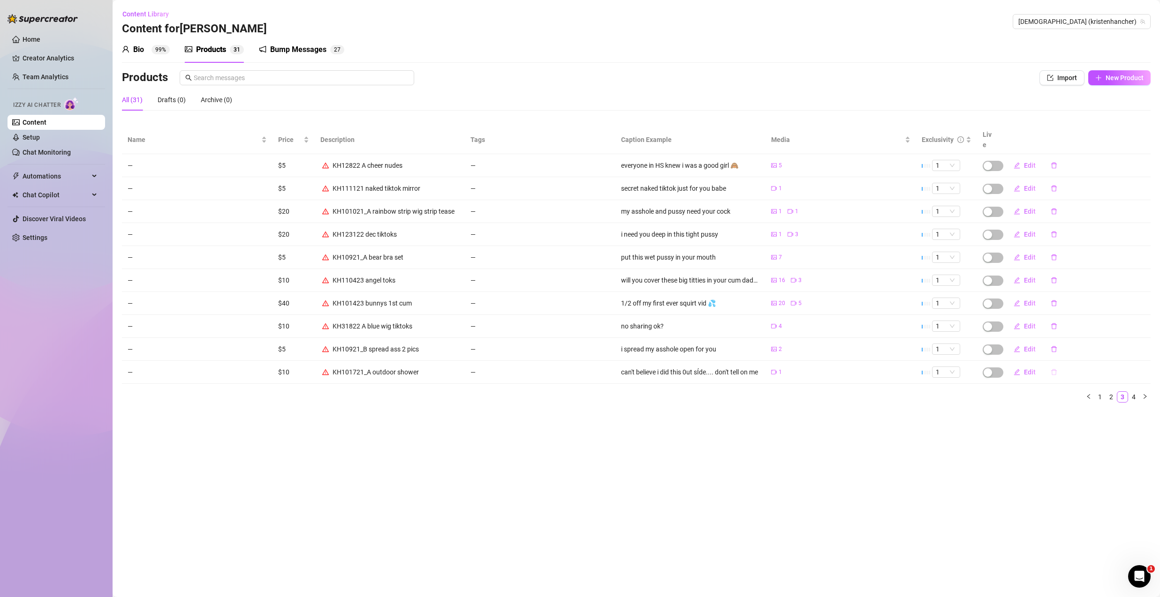
click at [1053, 370] on icon "delete" at bounding box center [1054, 373] width 6 height 6
click at [1110, 337] on span "Yes" at bounding box center [1111, 338] width 11 height 8
click at [1121, 398] on link "2" at bounding box center [1122, 403] width 10 height 10
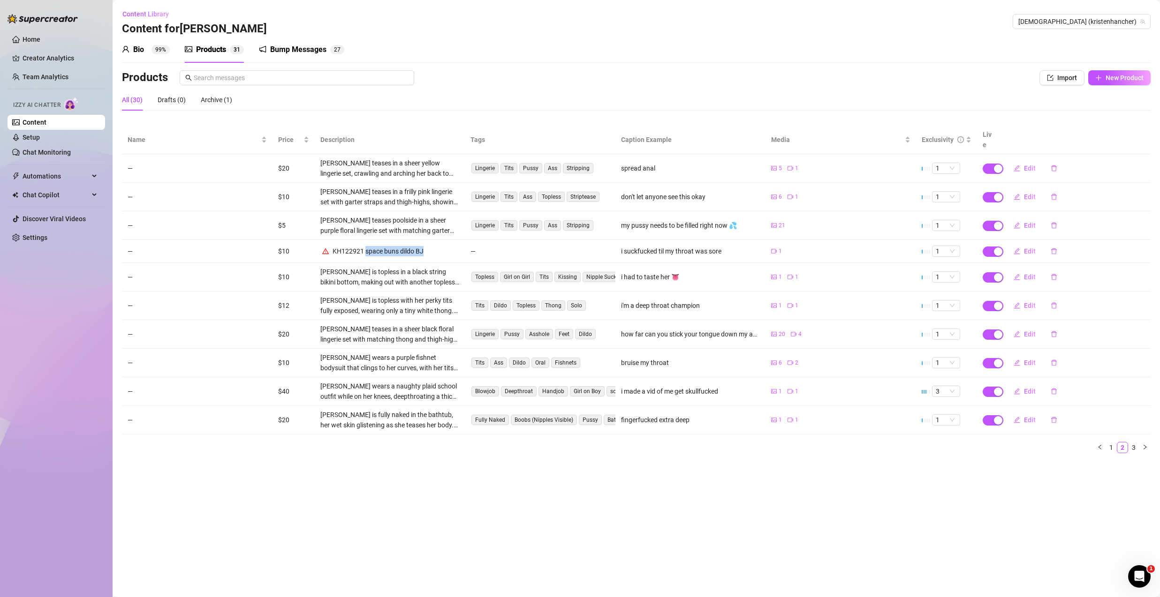
drag, startPoint x: 366, startPoint y: 242, endPoint x: 427, endPoint y: 246, distance: 61.1
click at [427, 246] on div "KH122921 space buns dildo BJ" at bounding box center [389, 251] width 139 height 10
click at [672, 246] on div "i suckfucked til my throat was sore" at bounding box center [671, 251] width 100 height 10
click at [336, 246] on div "KH122921 space buns dildo BJ" at bounding box center [378, 251] width 91 height 10
click at [342, 246] on div "KH122921 space buns dildo BJ" at bounding box center [378, 251] width 91 height 10
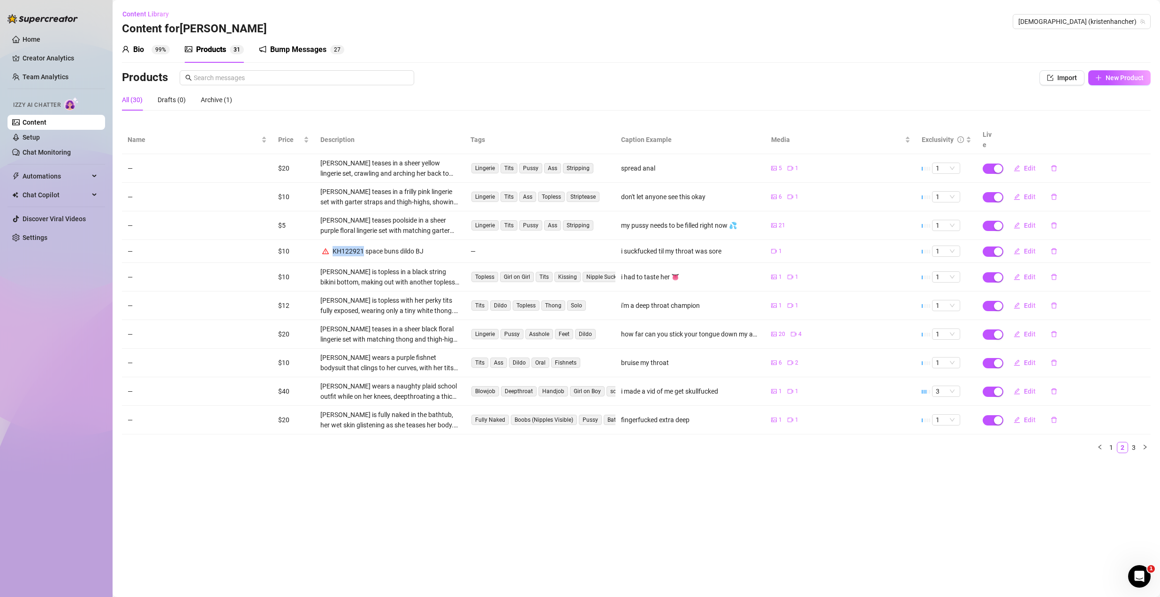
click at [342, 246] on div "KH122921 space buns dildo BJ" at bounding box center [378, 251] width 91 height 10
click at [386, 246] on div "KH122921 space buns dildo BJ" at bounding box center [378, 251] width 91 height 10
click at [1027, 248] on span "Edit" at bounding box center [1030, 252] width 12 height 8
type textarea "i suckfucked til my throat was sore"
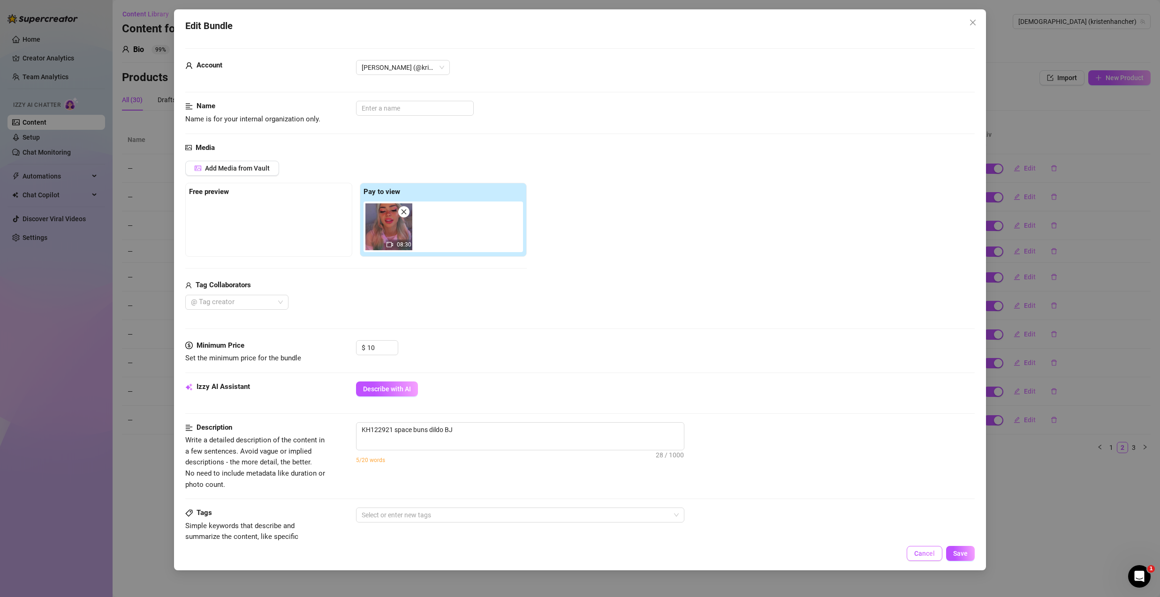
click at [915, 556] on span "Cancel" at bounding box center [924, 554] width 21 height 8
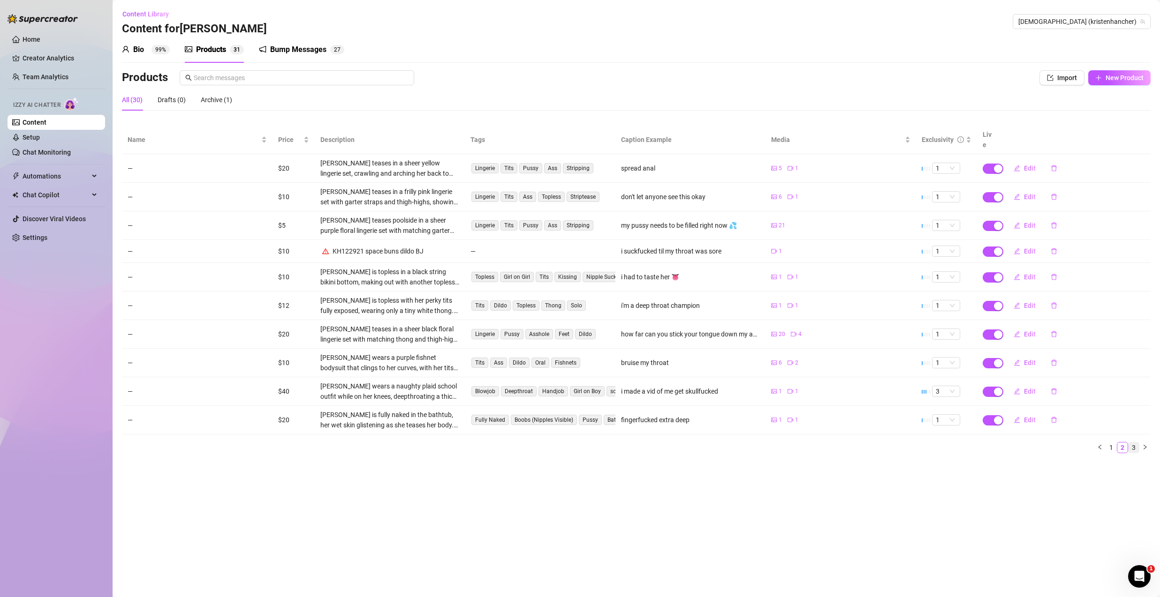
click at [1136, 443] on link "3" at bounding box center [1133, 448] width 10 height 10
